Goal: Task Accomplishment & Management: Complete application form

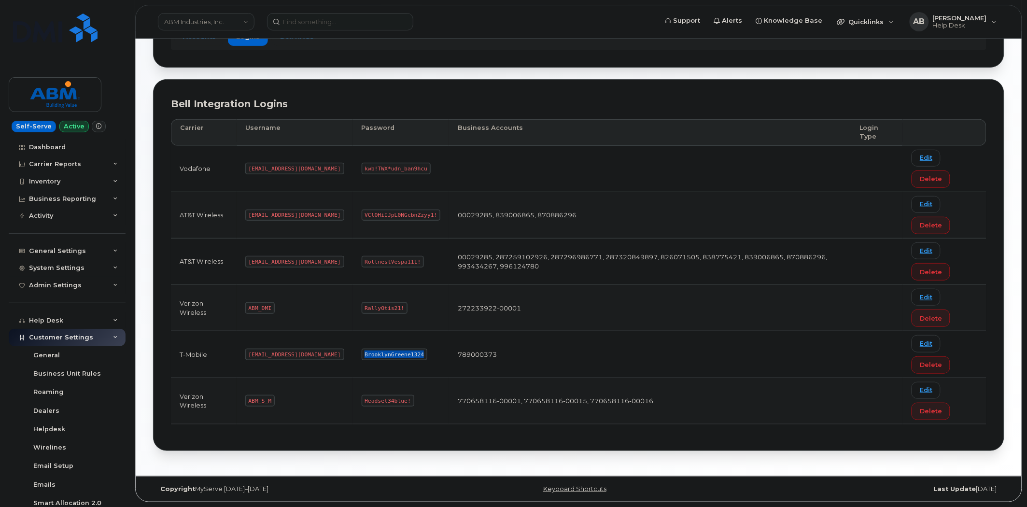
scroll to position [113, 0]
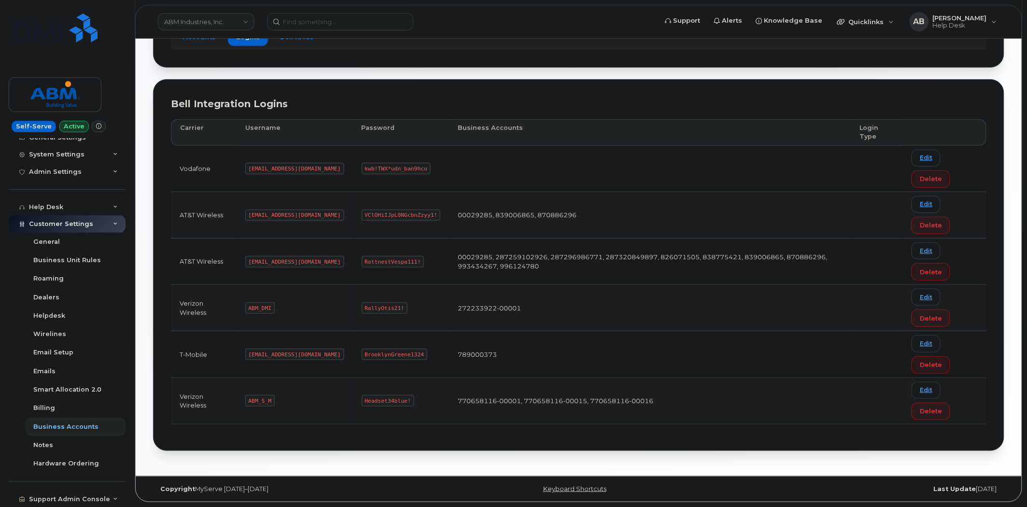
click at [230, 22] on link "ABM Industries, Inc." at bounding box center [206, 21] width 97 height 17
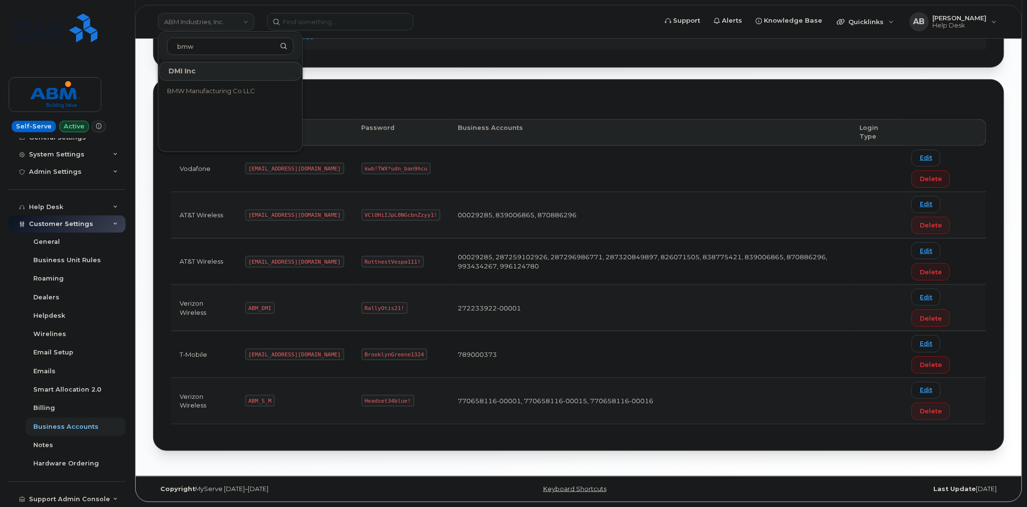
type input "bmw"
click at [221, 97] on link "BMW Manufacturing Co LLC" at bounding box center [230, 91] width 142 height 19
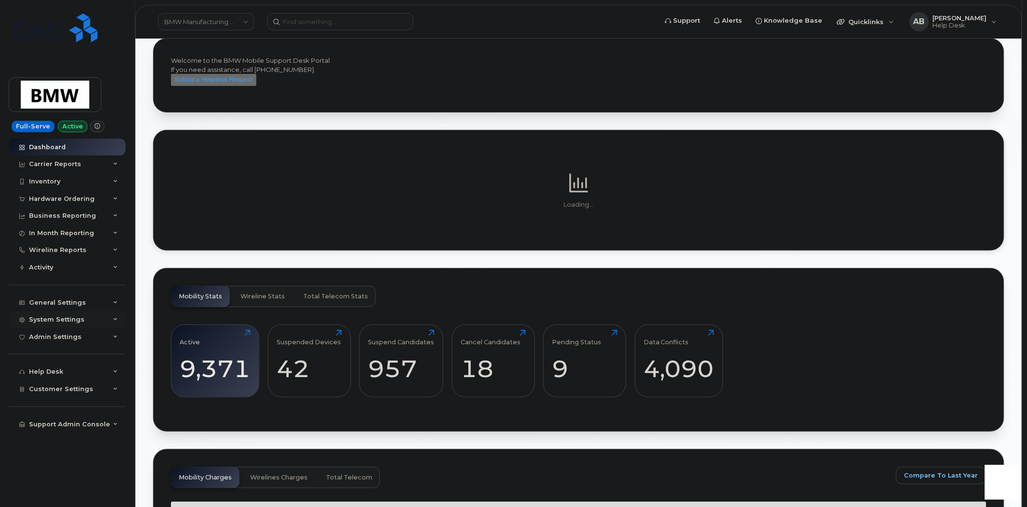
scroll to position [214, 0]
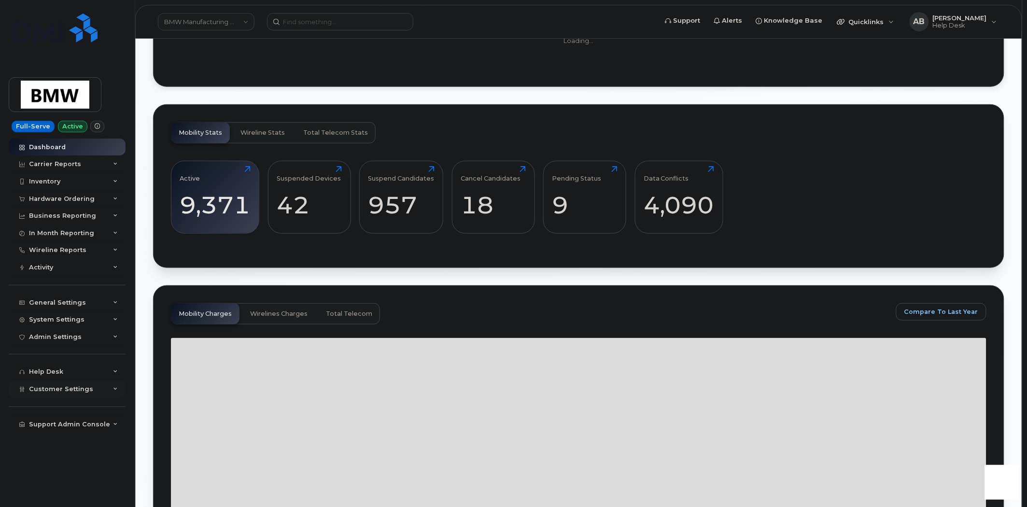
click at [111, 390] on div "Customer Settings" at bounding box center [67, 388] width 117 height 17
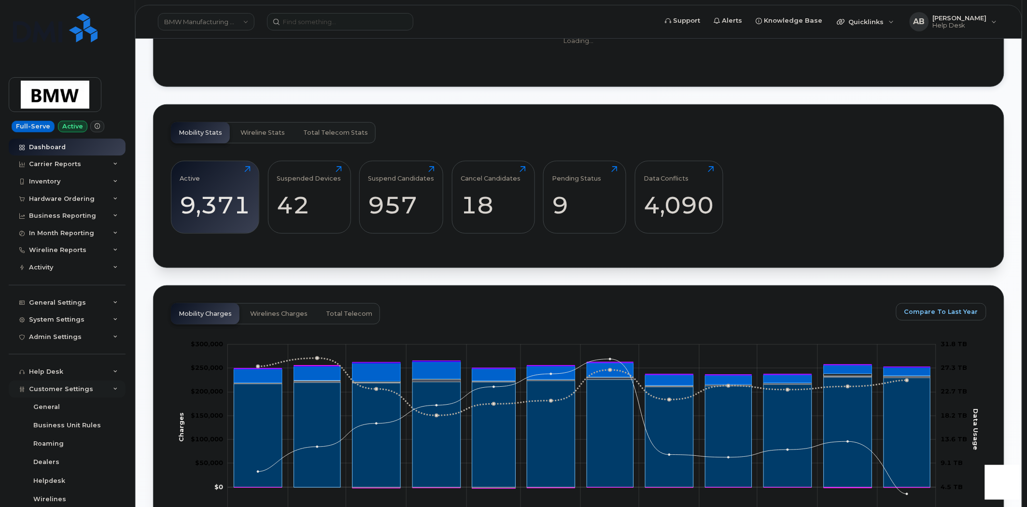
scroll to position [399, 0]
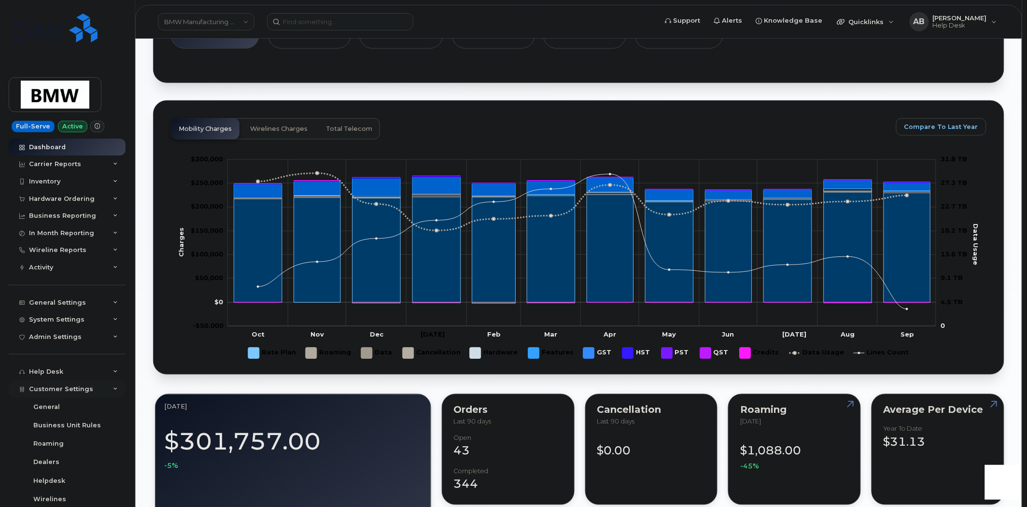
click at [113, 389] on icon at bounding box center [115, 389] width 5 height 5
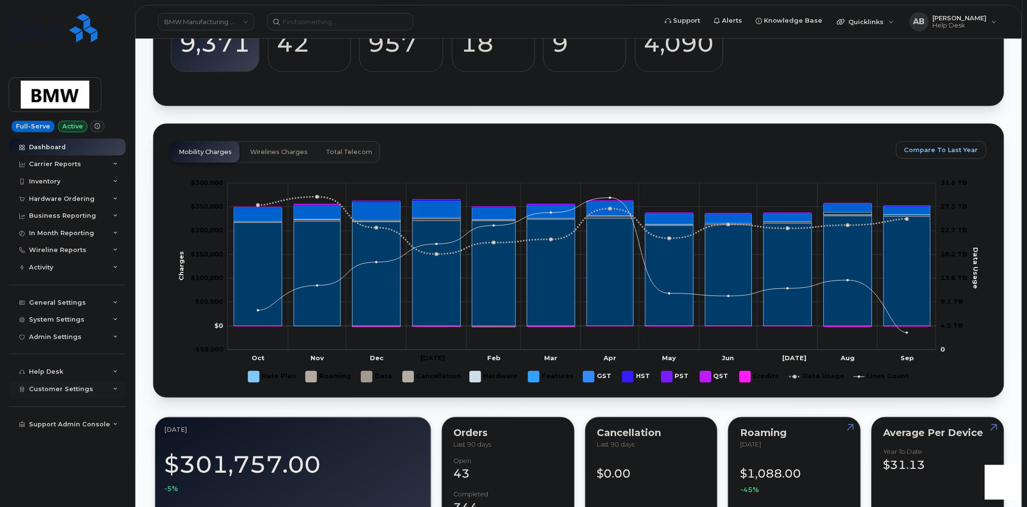
click at [113, 389] on icon at bounding box center [115, 389] width 5 height 5
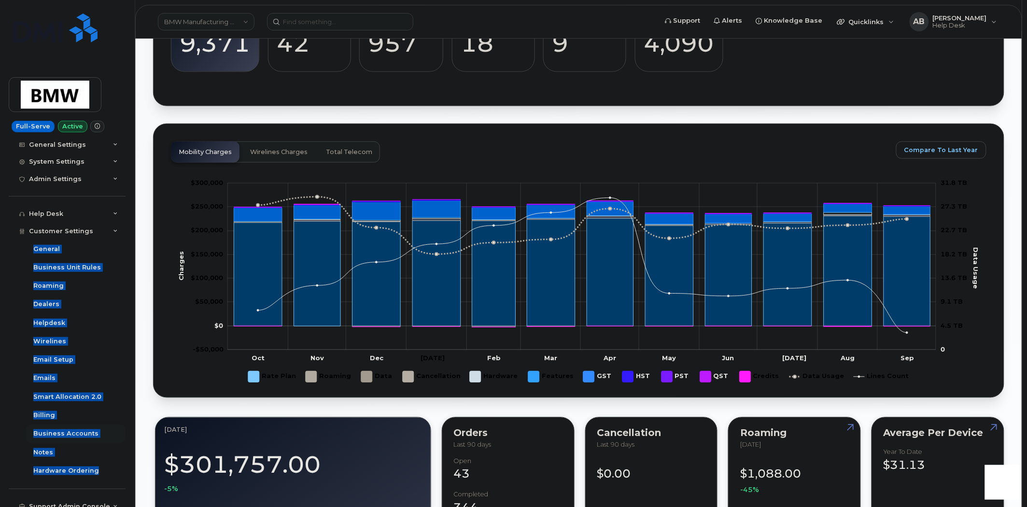
scroll to position [166, 0]
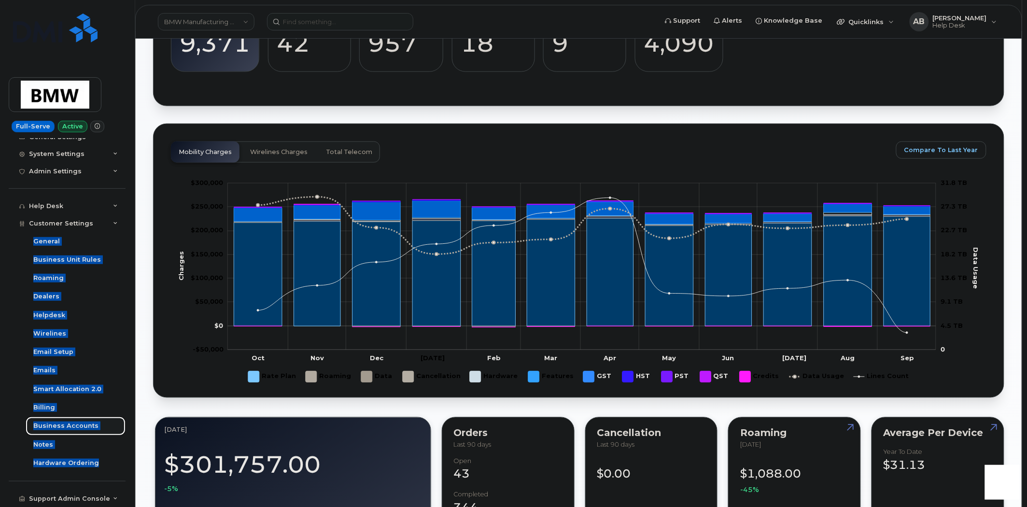
click at [69, 425] on div "Business Accounts" at bounding box center [65, 425] width 65 height 9
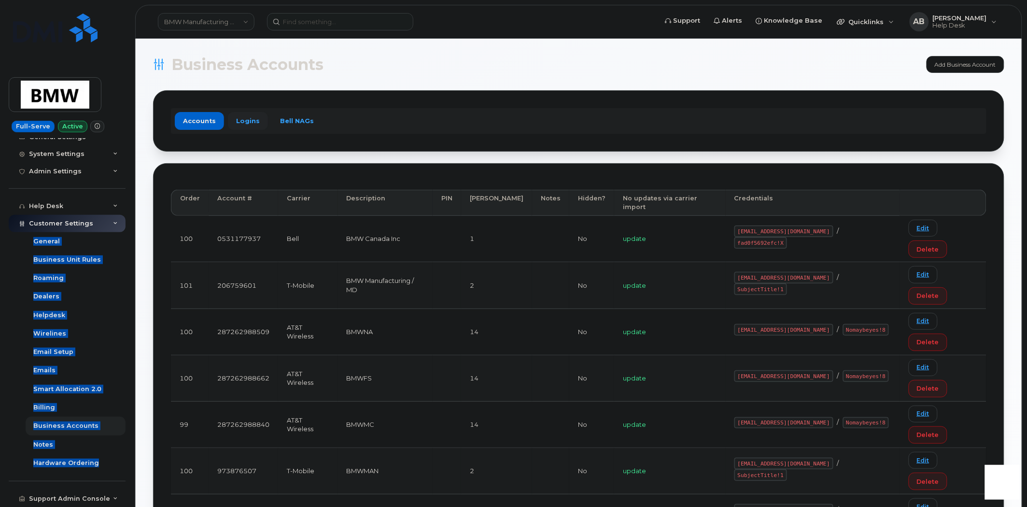
click at [241, 121] on link "Logins" at bounding box center [248, 120] width 40 height 17
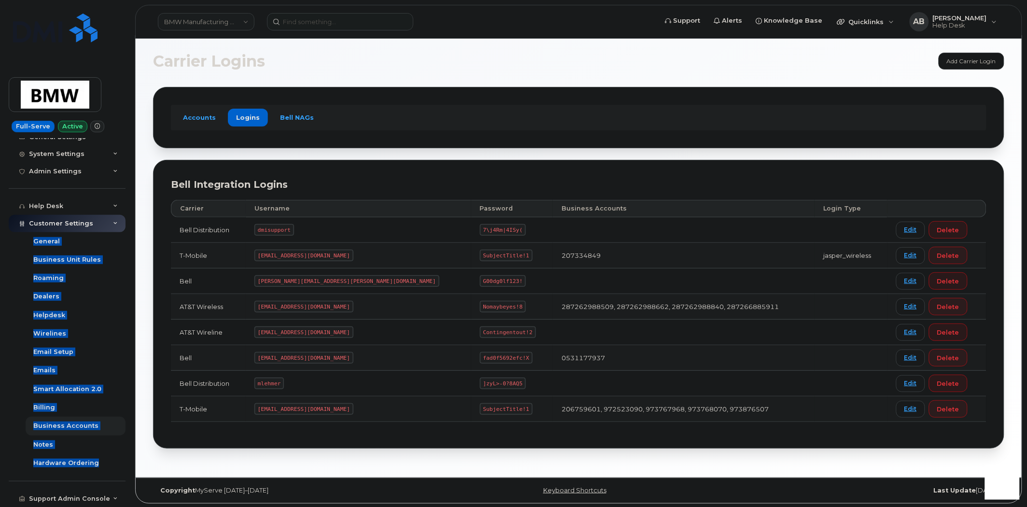
scroll to position [5, 0]
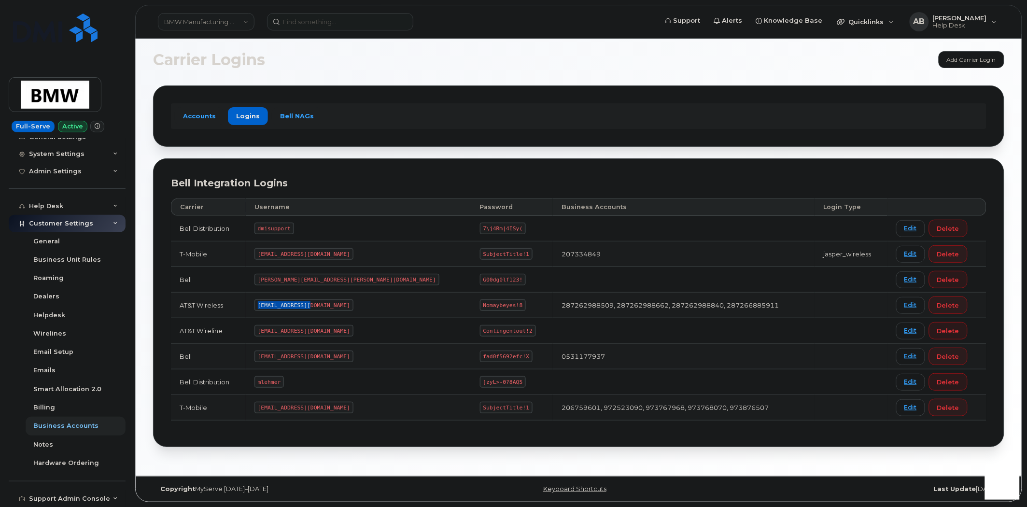
drag, startPoint x: 321, startPoint y: 306, endPoint x: 269, endPoint y: 306, distance: 52.1
click at [269, 306] on td "MS-BMW@dminc.com" at bounding box center [358, 305] width 225 height 26
copy code "MS-BMW@dminc.com"
drag, startPoint x: 427, startPoint y: 306, endPoint x: 385, endPoint y: 307, distance: 41.5
click at [471, 307] on td "Nomaybeyes!8" at bounding box center [512, 305] width 82 height 26
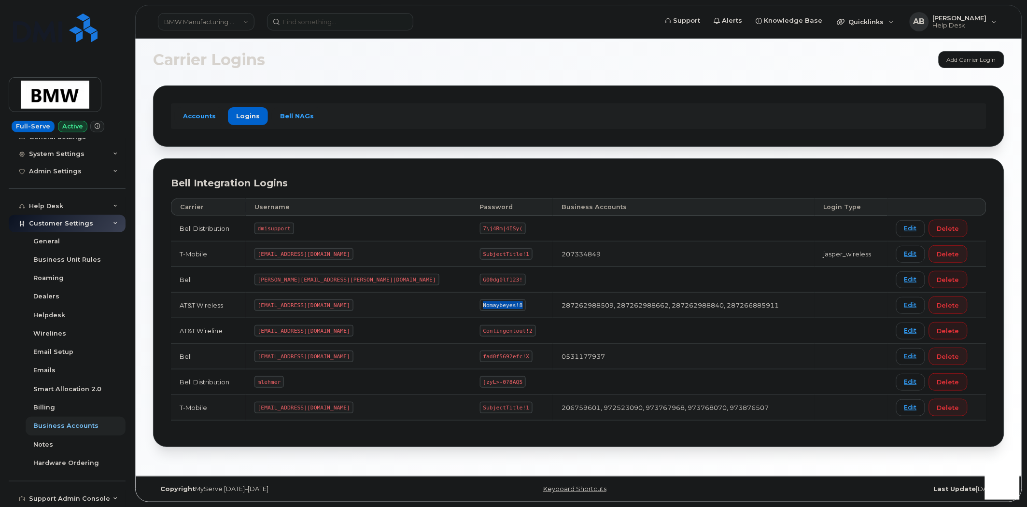
copy code "Nomaybeyes!8"
drag, startPoint x: 321, startPoint y: 408, endPoint x: 268, endPoint y: 411, distance: 53.1
click at [268, 411] on td "MS-BMW@dminc.com" at bounding box center [358, 408] width 225 height 26
copy code "MS-BMW@dminc.com"
drag, startPoint x: 431, startPoint y: 407, endPoint x: 389, endPoint y: 409, distance: 43.0
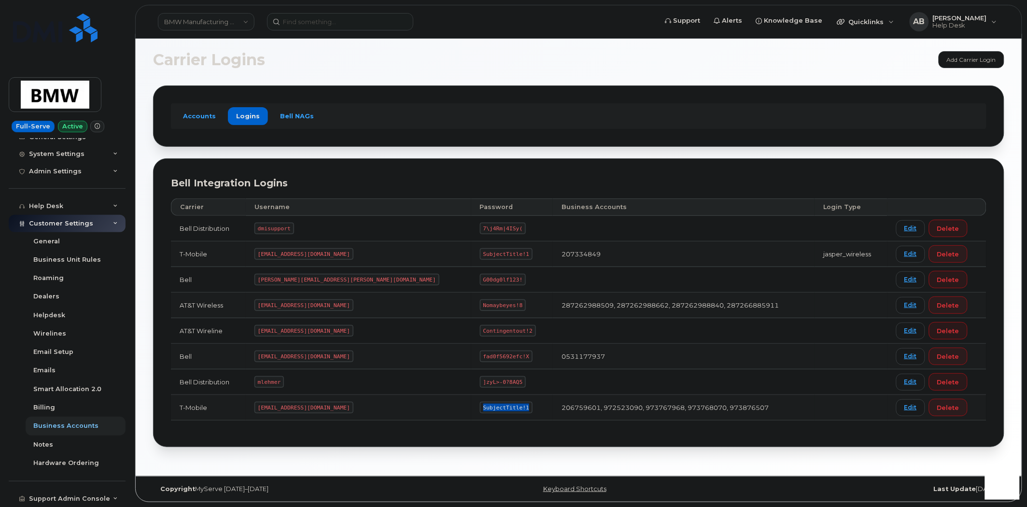
click at [480, 409] on code "SubjectTitle!1" at bounding box center [506, 408] width 53 height 12
copy code "SubjectTitle!1"
click at [241, 19] on link "BMW Manufacturing Co LLC" at bounding box center [206, 21] width 97 height 17
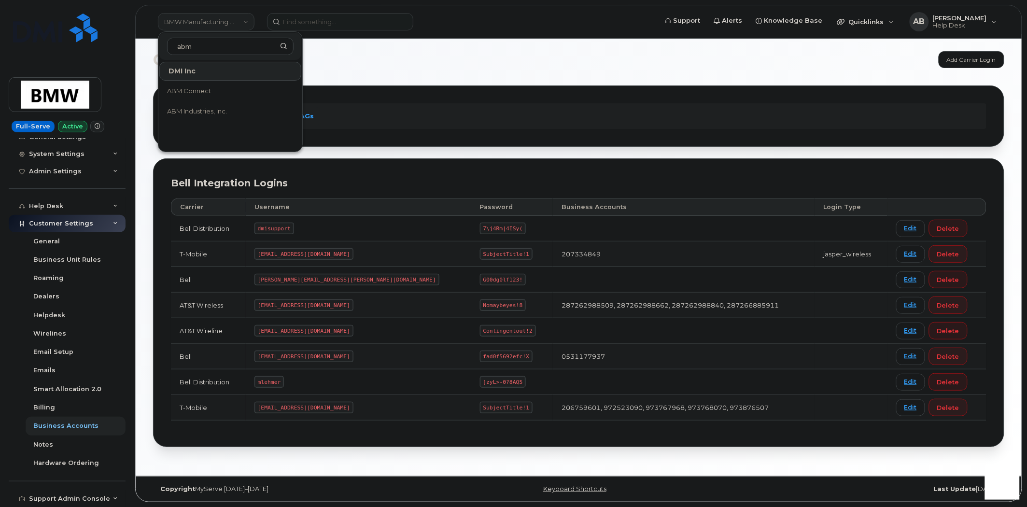
type input "abm"
click at [206, 103] on link "ABM Industries, Inc." at bounding box center [230, 111] width 142 height 19
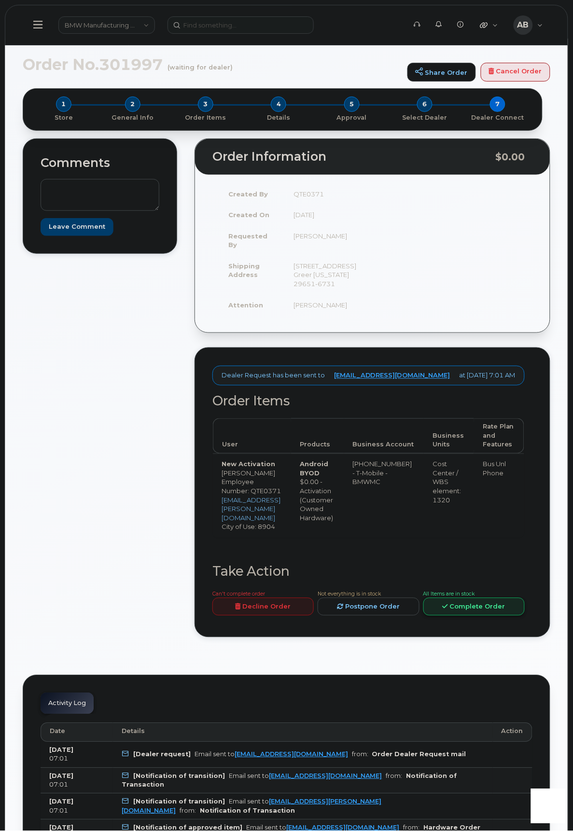
click at [448, 610] on icon at bounding box center [445, 607] width 5 height 6
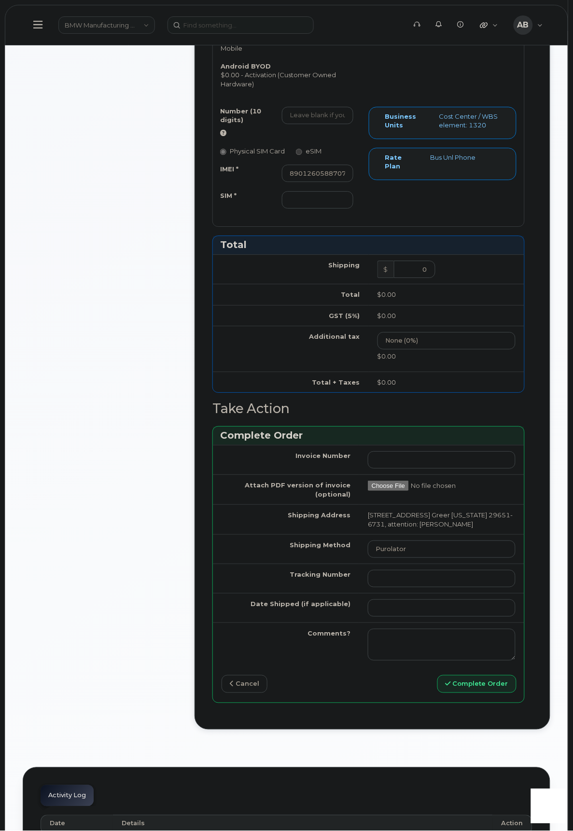
scroll to position [483, 0]
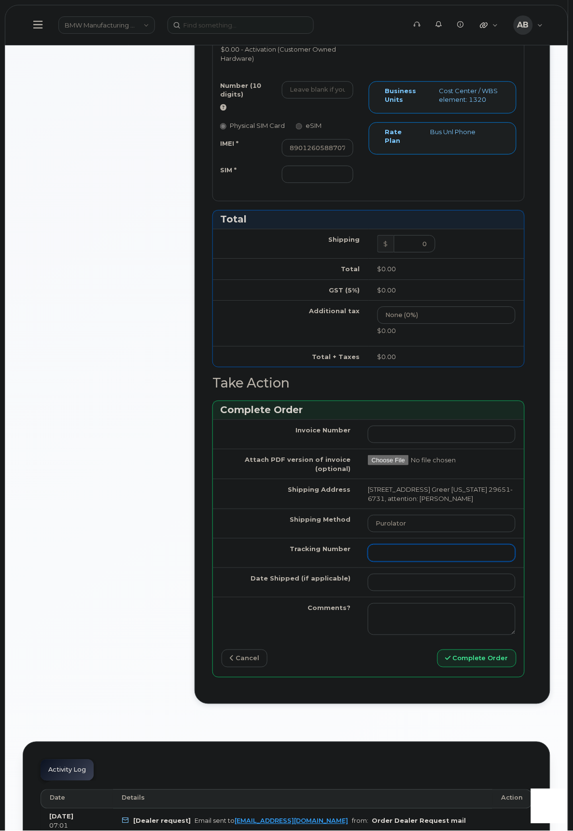
click at [399, 562] on input "Tracking Number" at bounding box center [442, 552] width 148 height 17
paste input "Tracking #1ZW0Y5860180780356"
drag, startPoint x: 408, startPoint y: 582, endPoint x: 367, endPoint y: 583, distance: 41.0
click at [368, 562] on input "Tracking #1ZW0Y5860180780356" at bounding box center [442, 552] width 148 height 17
drag, startPoint x: 460, startPoint y: 582, endPoint x: 368, endPoint y: 587, distance: 92.8
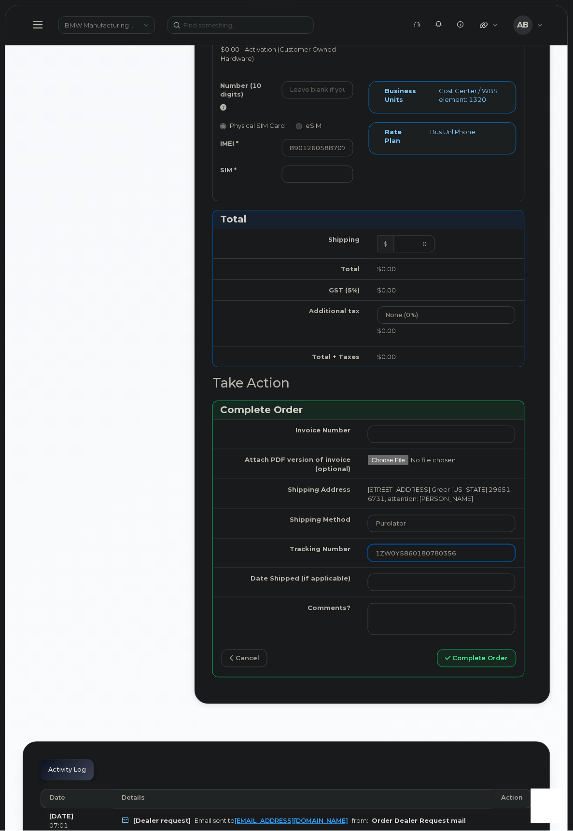
click at [368, 562] on input "1ZW0Y5860180780356" at bounding box center [442, 552] width 148 height 17
type input "1ZW0Y5860180780356"
click at [467, 532] on select "Purolator UPS FedEx Canada Post Courier Other Drop Off Pick Up" at bounding box center [442, 523] width 148 height 17
select select "UPS"
click at [368, 532] on select "Purolator UPS FedEx Canada Post Courier Other Drop Off Pick Up" at bounding box center [442, 523] width 148 height 17
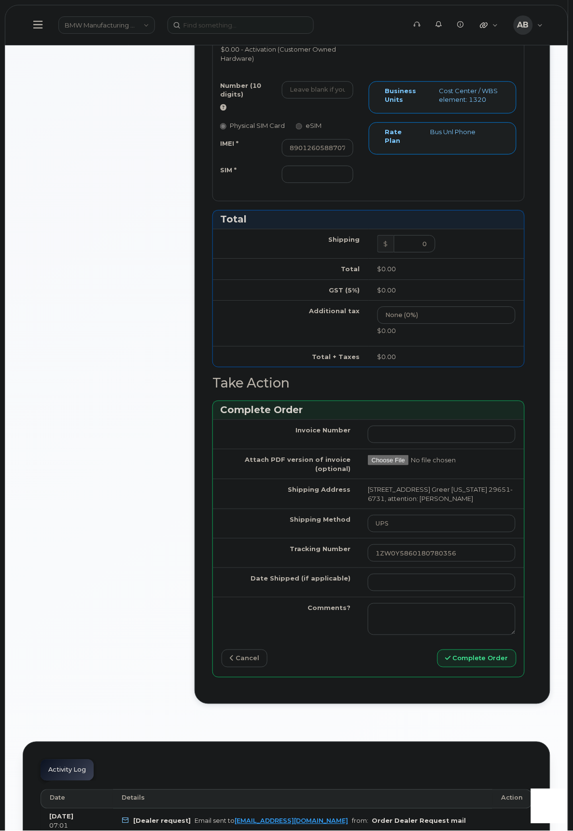
click at [181, 515] on div "Comments Leave Comment Order Information $0.00 Created By QTE0371 Created On Se…" at bounding box center [287, 187] width 528 height 1063
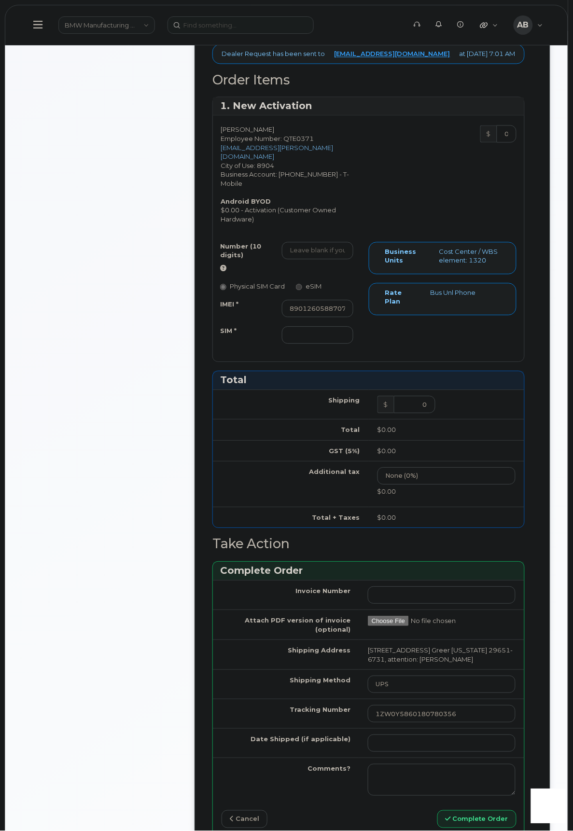
scroll to position [268, 0]
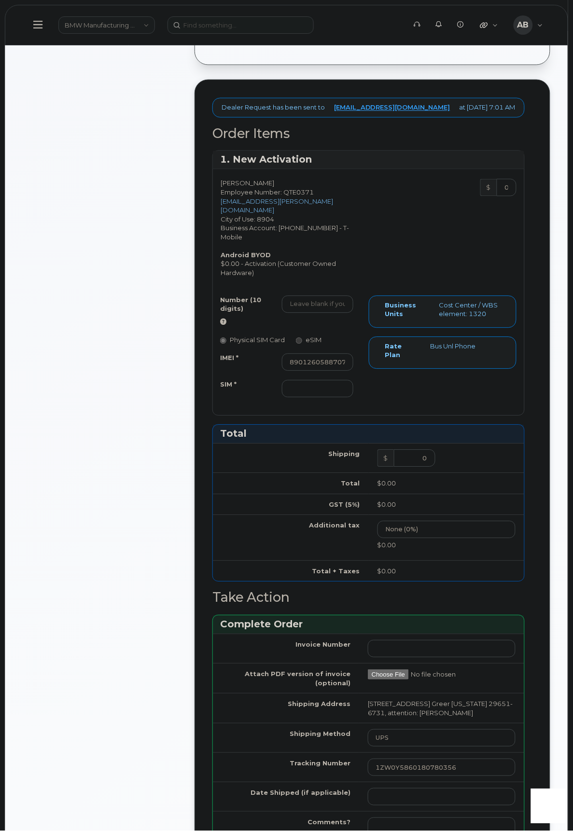
click at [171, 181] on div "Comments Leave Comment" at bounding box center [100, 402] width 154 height 1063
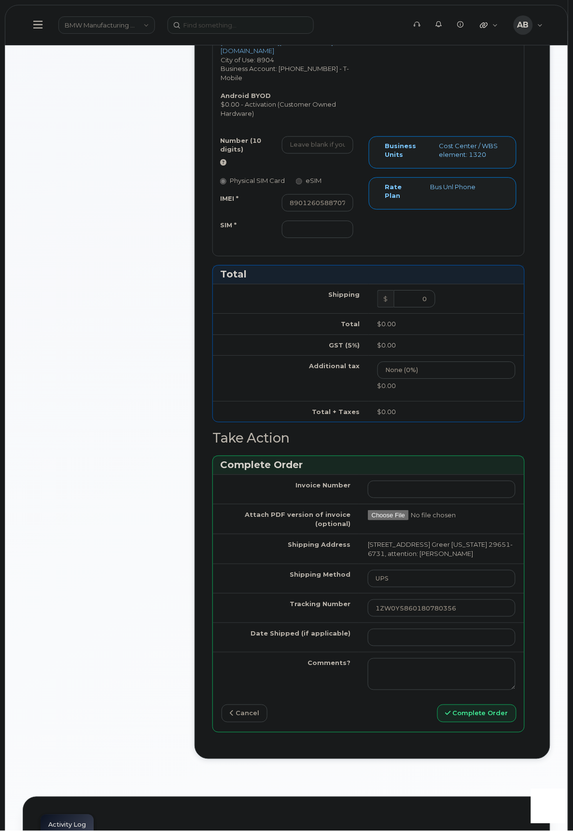
scroll to position [429, 0]
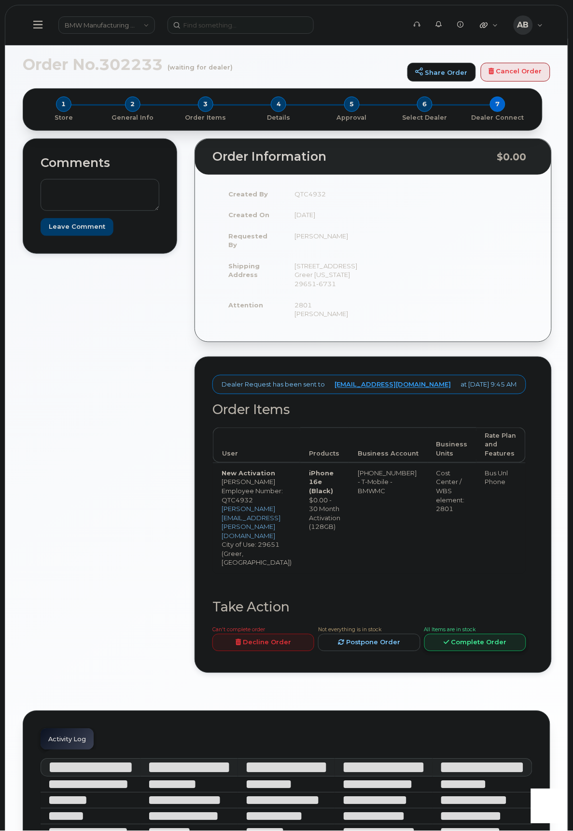
click at [489, 634] on link "Complete Order" at bounding box center [475, 643] width 102 height 18
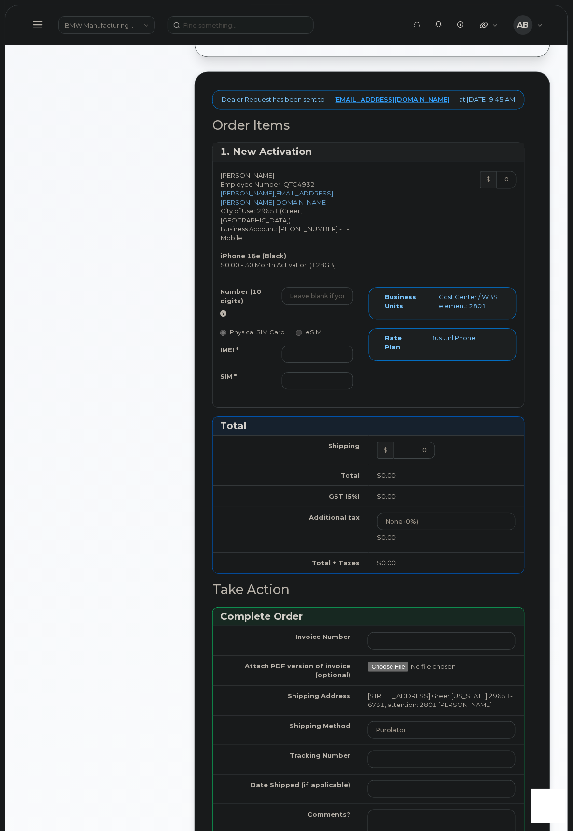
scroll to position [375, 0]
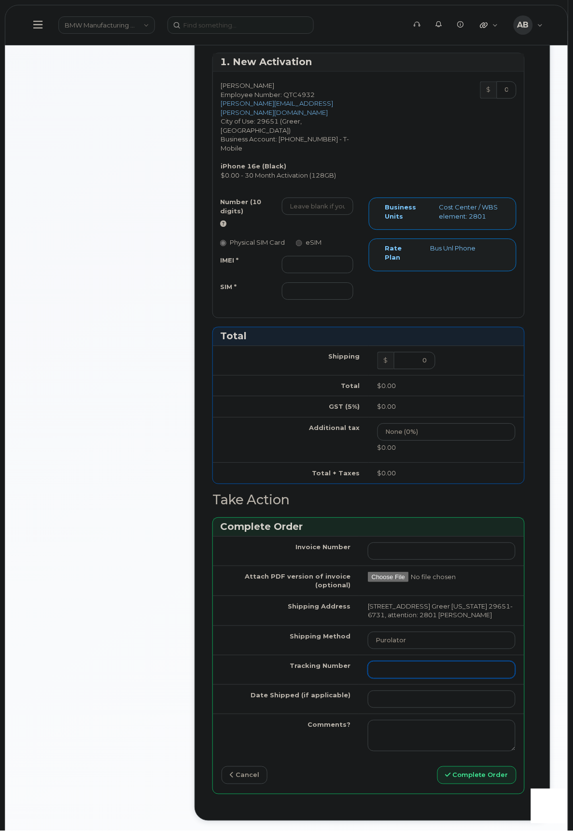
click at [380, 669] on input "Tracking Number" at bounding box center [442, 669] width 148 height 17
paste input "Tracking #1ZW0Y5860280799782"
drag, startPoint x: 408, startPoint y: 671, endPoint x: 369, endPoint y: 671, distance: 38.6
click at [369, 671] on input "Tracking #1ZW0Y5860280799782" at bounding box center [442, 669] width 148 height 17
type input "1ZW0Y5860280799782"
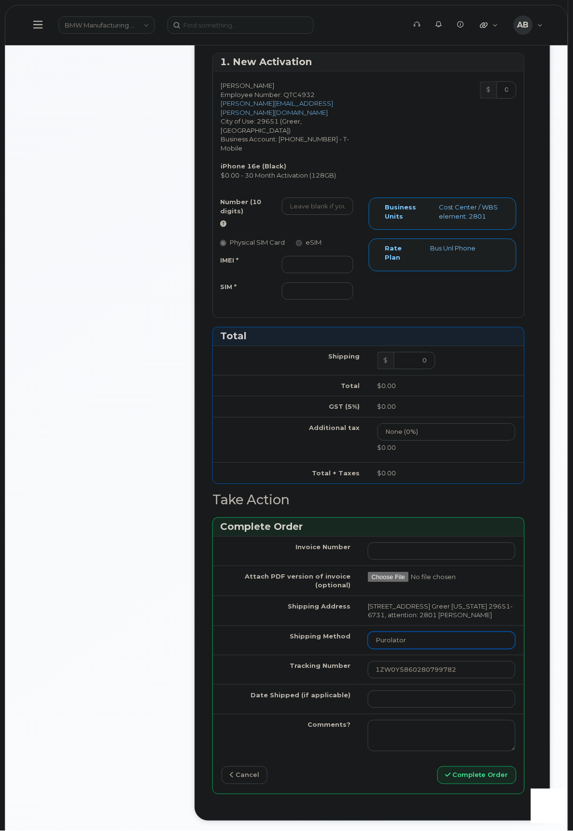
click at [421, 647] on select "Purolator UPS FedEx Canada Post Courier Other Drop Off Pick Up" at bounding box center [442, 640] width 148 height 17
select select "UPS"
click at [368, 632] on select "Purolator UPS FedEx Canada Post Courier Other Drop Off Pick Up" at bounding box center [442, 640] width 148 height 17
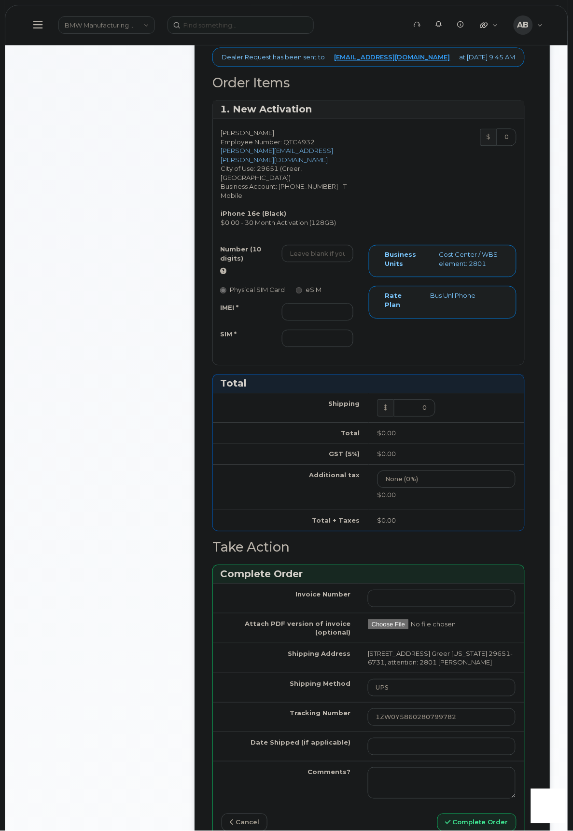
scroll to position [268, 0]
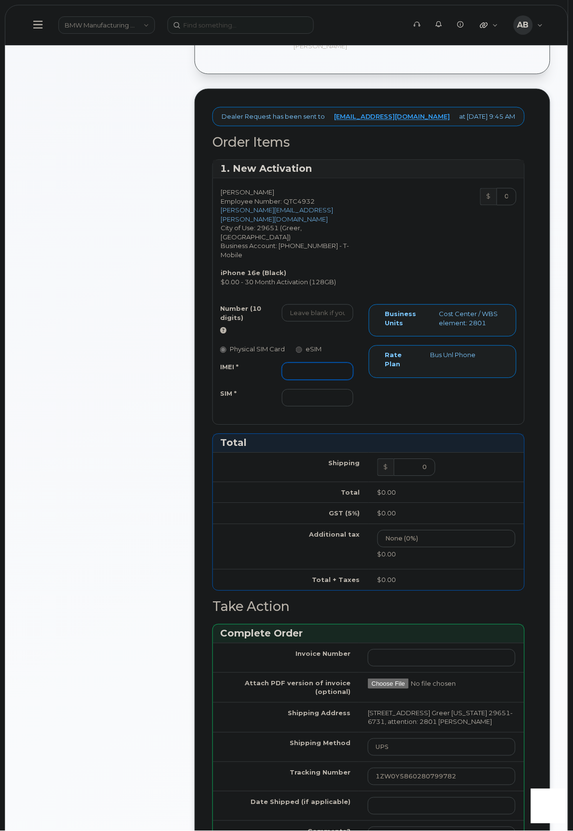
click at [308, 363] on input "IMEI *" at bounding box center [318, 371] width 72 height 17
paste input "350304977133448"
type input "350304977133448"
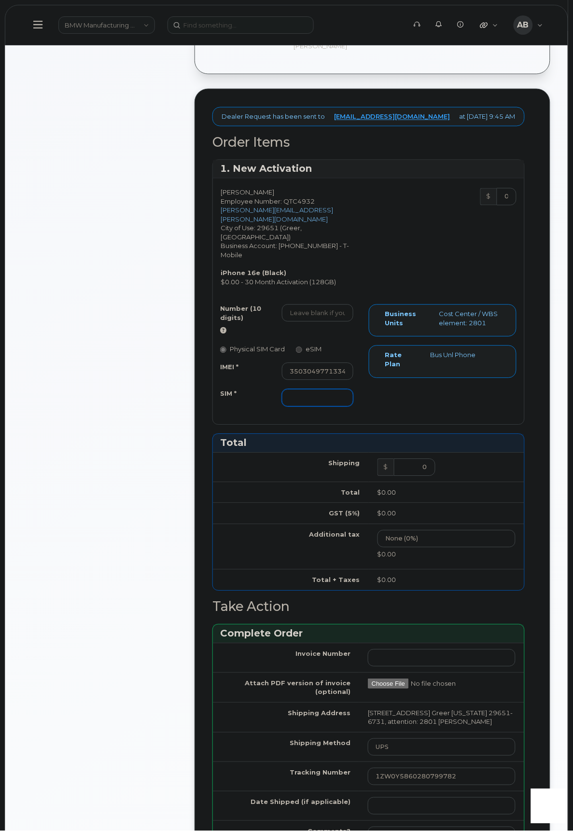
click at [305, 389] on input "SIM *" at bounding box center [318, 397] width 72 height 17
paste input "8901260438747748042"
type input "8901260438747748042"
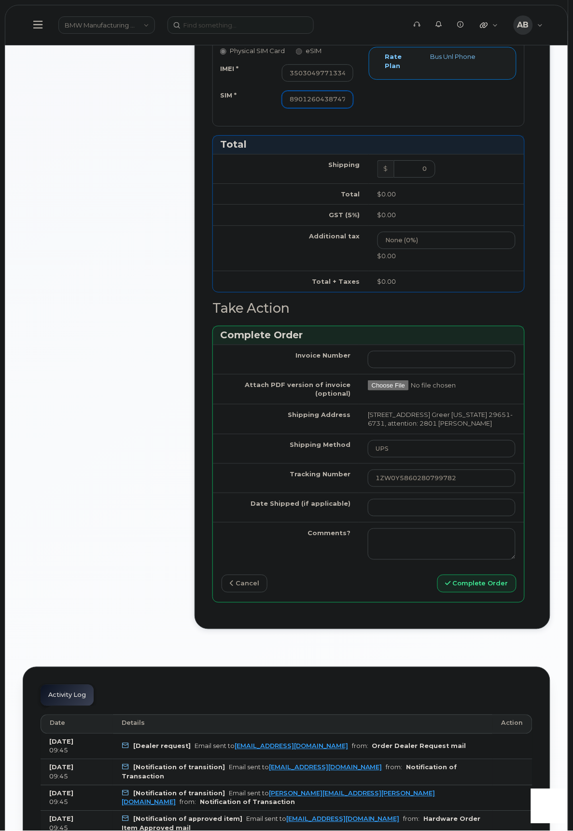
scroll to position [590, 0]
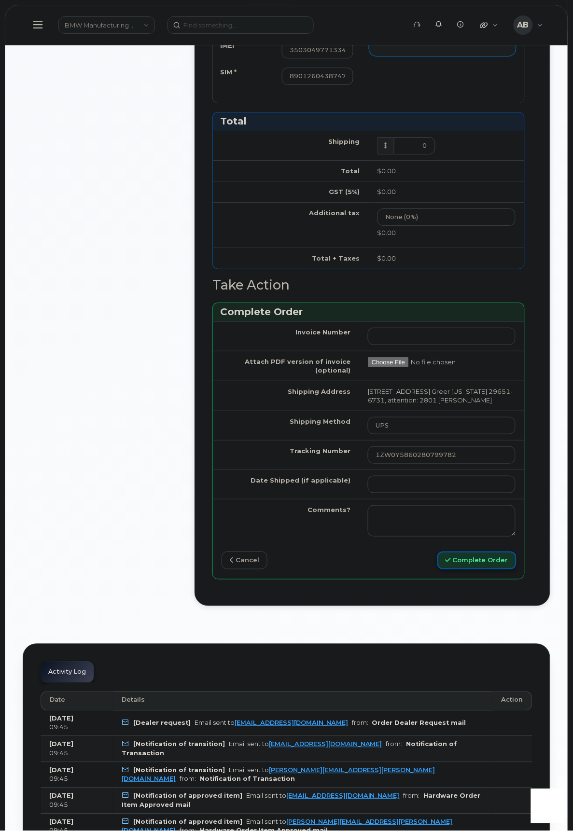
click at [466, 562] on button "Complete Order" at bounding box center [476, 561] width 79 height 18
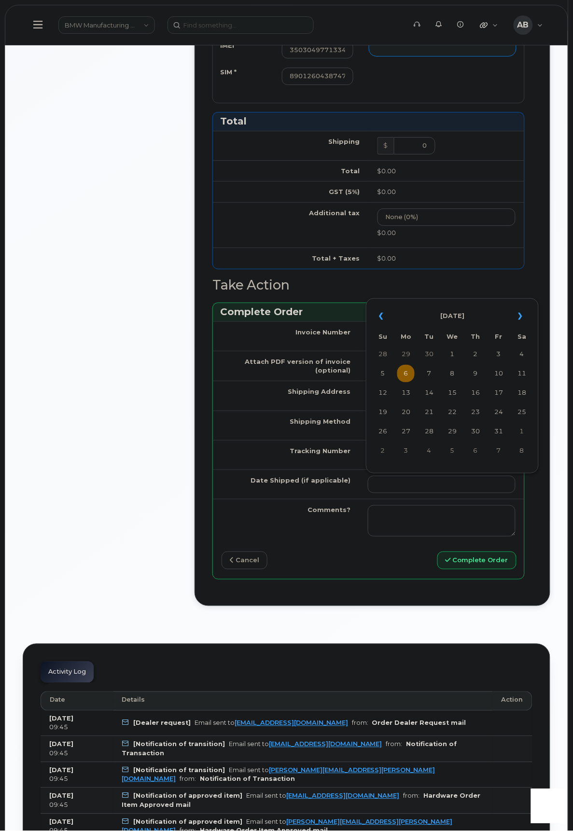
click at [403, 372] on td "6" at bounding box center [405, 373] width 17 height 17
type input "2025-10-06"
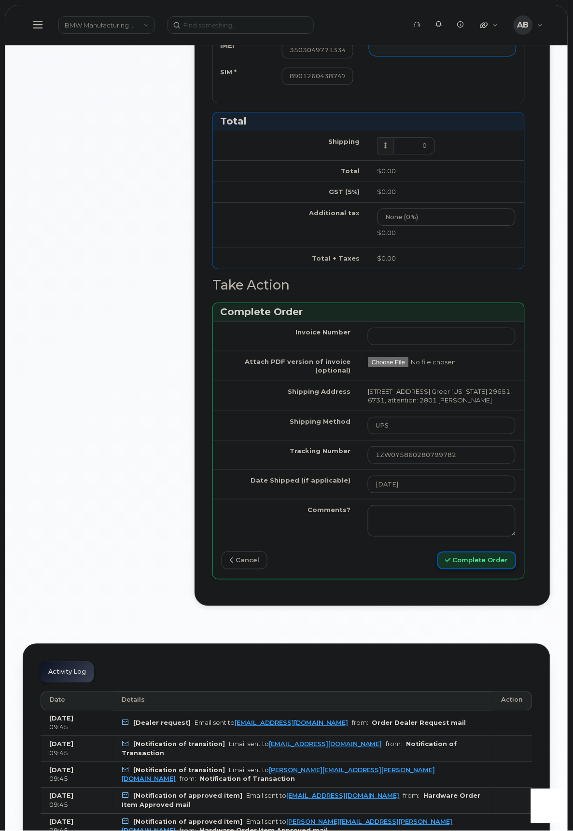
click at [479, 566] on button "Complete Order" at bounding box center [476, 561] width 79 height 18
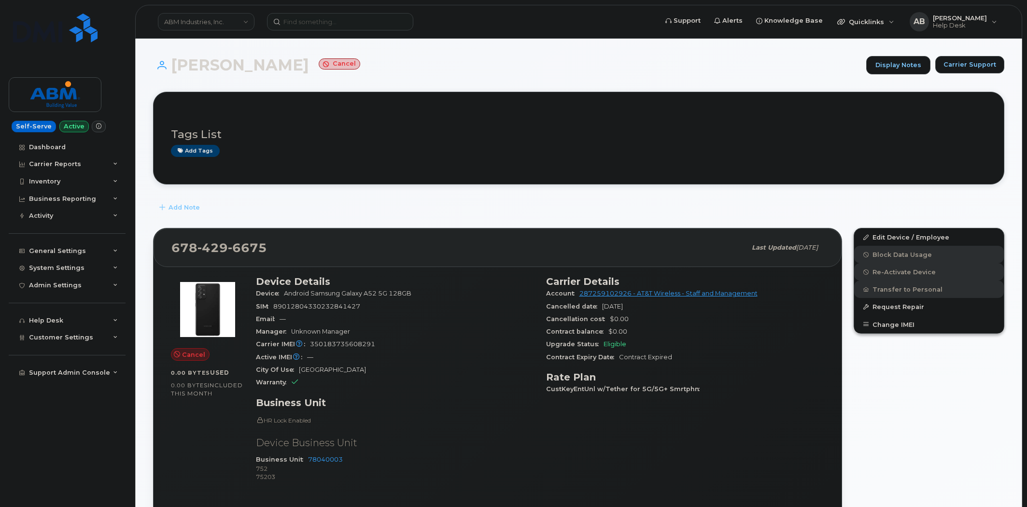
scroll to position [375, 0]
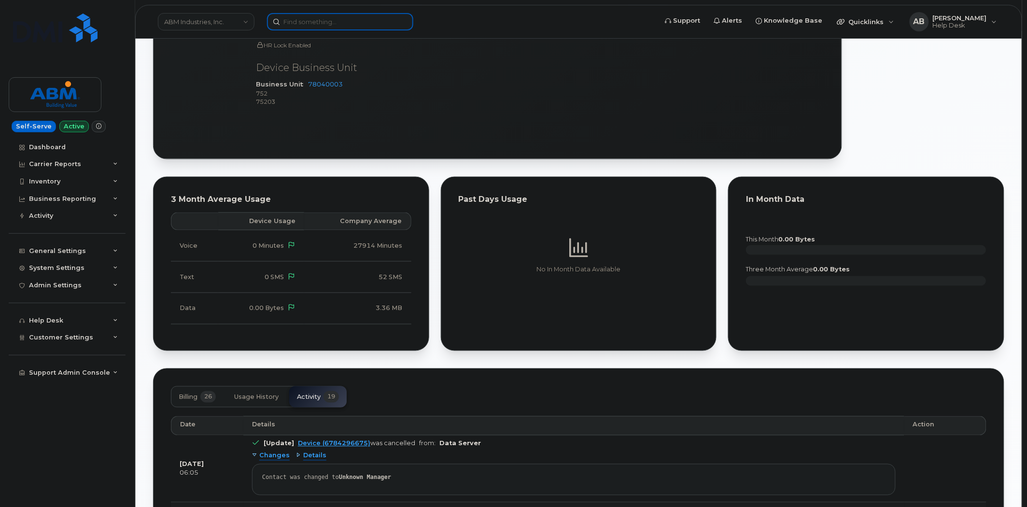
drag, startPoint x: 0, startPoint y: 0, endPoint x: 344, endPoint y: 22, distance: 344.8
click at [344, 22] on input at bounding box center [340, 21] width 146 height 17
paste input "[PHONE_NUMBER]"
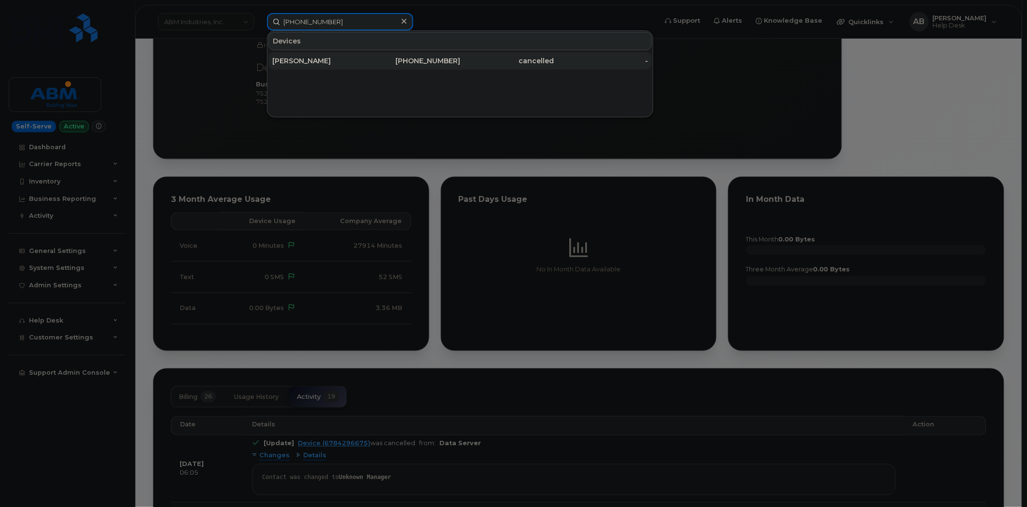
type input "[PHONE_NUMBER]"
click at [361, 59] on div "[PERSON_NAME]" at bounding box center [319, 61] width 94 height 10
click at [343, 57] on div "[PERSON_NAME]" at bounding box center [319, 61] width 94 height 10
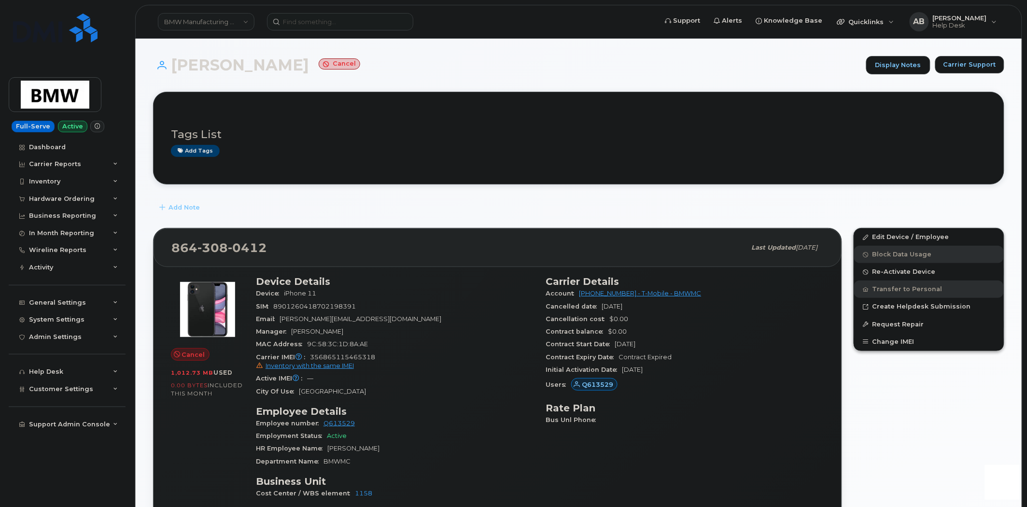
click at [370, 352] on div "Carrier IMEI Carrier IMEI is reported during the last billing cycle or change o…" at bounding box center [395, 362] width 278 height 22
copy span "356865115465318"
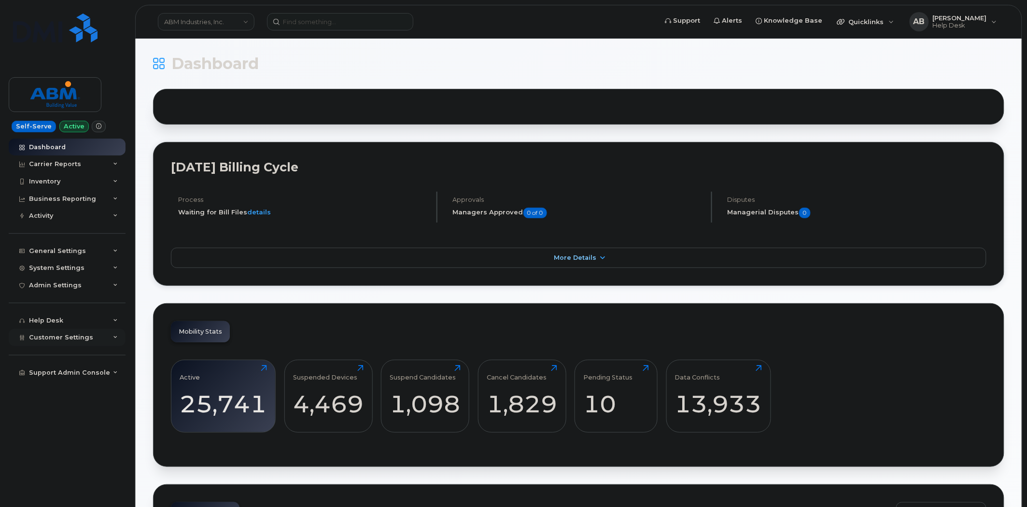
click at [113, 337] on icon at bounding box center [115, 337] width 5 height 5
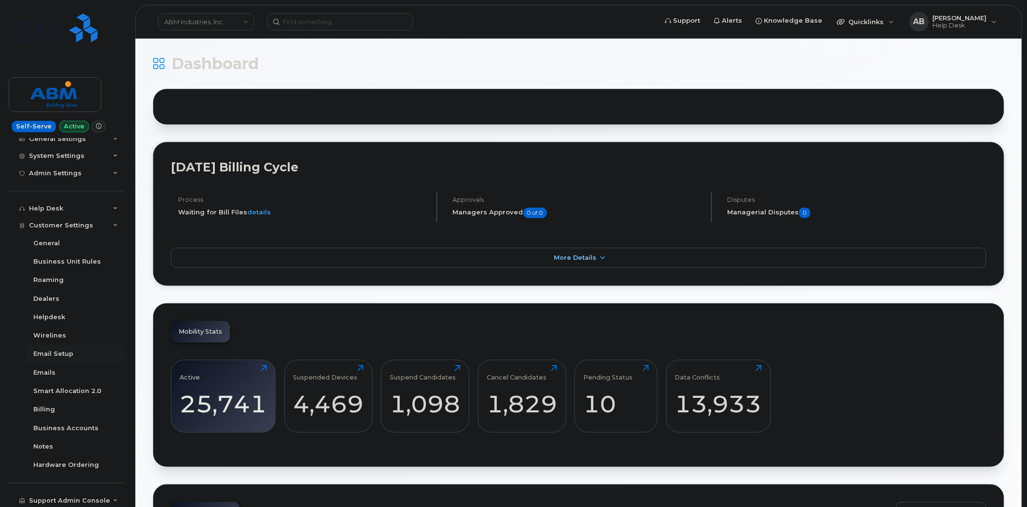
scroll to position [113, 0]
click at [77, 427] on div "Business Accounts" at bounding box center [65, 426] width 65 height 9
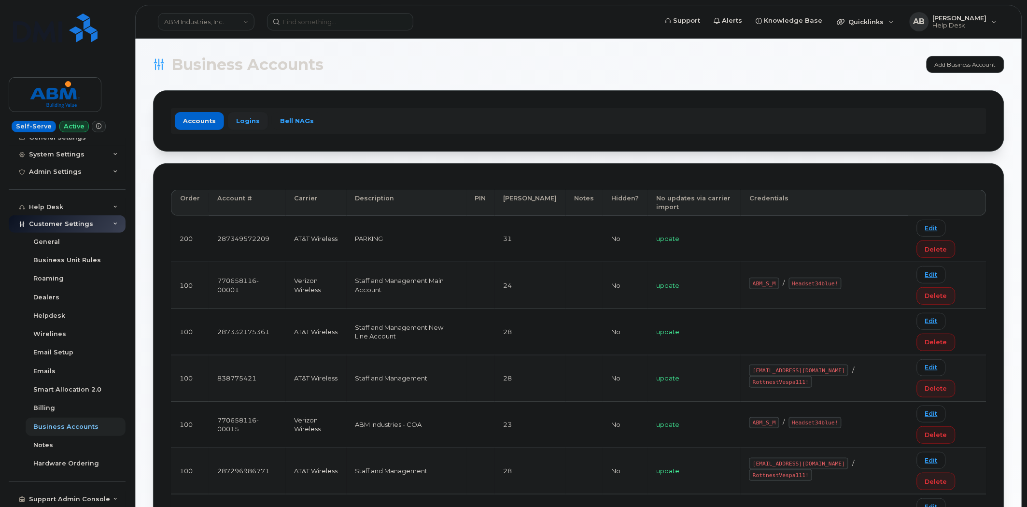
click at [244, 121] on link "Logins" at bounding box center [248, 120] width 40 height 17
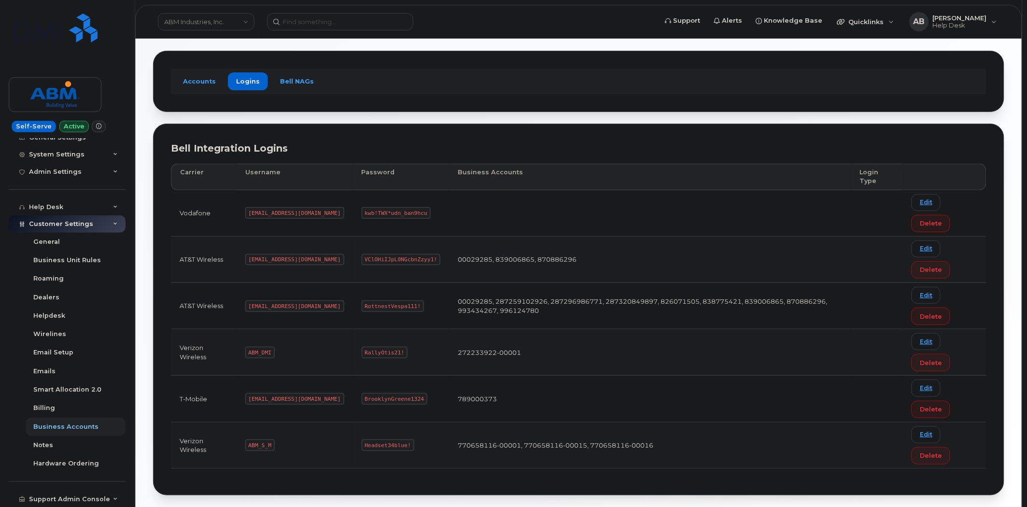
scroll to position [85, 0]
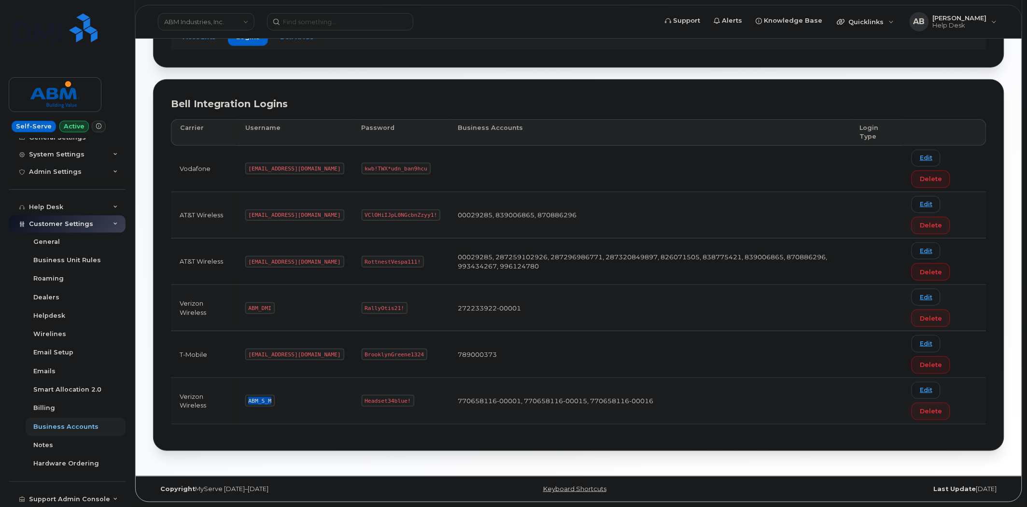
copy code "ABM_S_M"
drag, startPoint x: 270, startPoint y: 400, endPoint x: 241, endPoint y: 400, distance: 29.0
click at [241, 400] on td "ABM_S_M" at bounding box center [294, 401] width 116 height 46
copy code "Headset34blue!"
drag, startPoint x: 373, startPoint y: 401, endPoint x: 327, endPoint y: 401, distance: 46.3
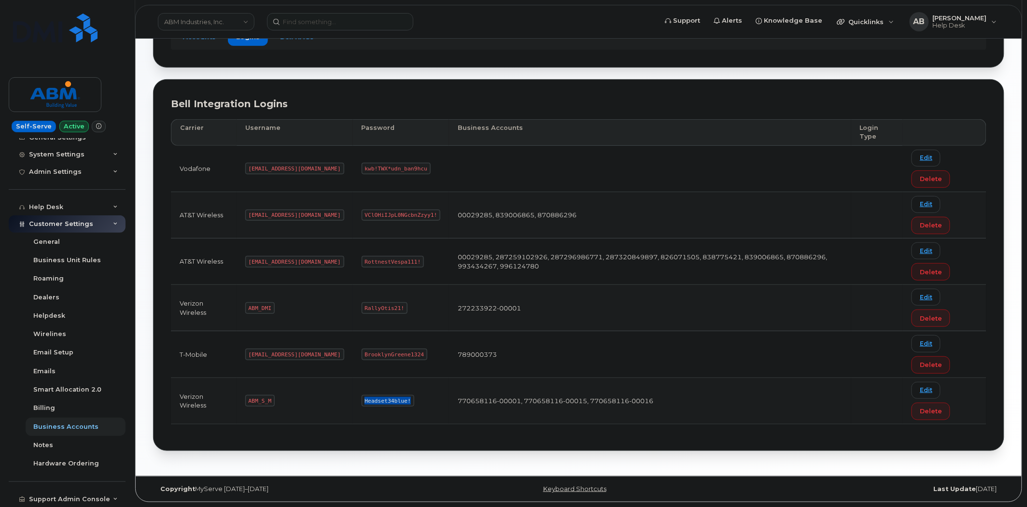
click at [353, 401] on td "Headset34blue!" at bounding box center [401, 401] width 97 height 46
